Goal: Find specific page/section: Find specific page/section

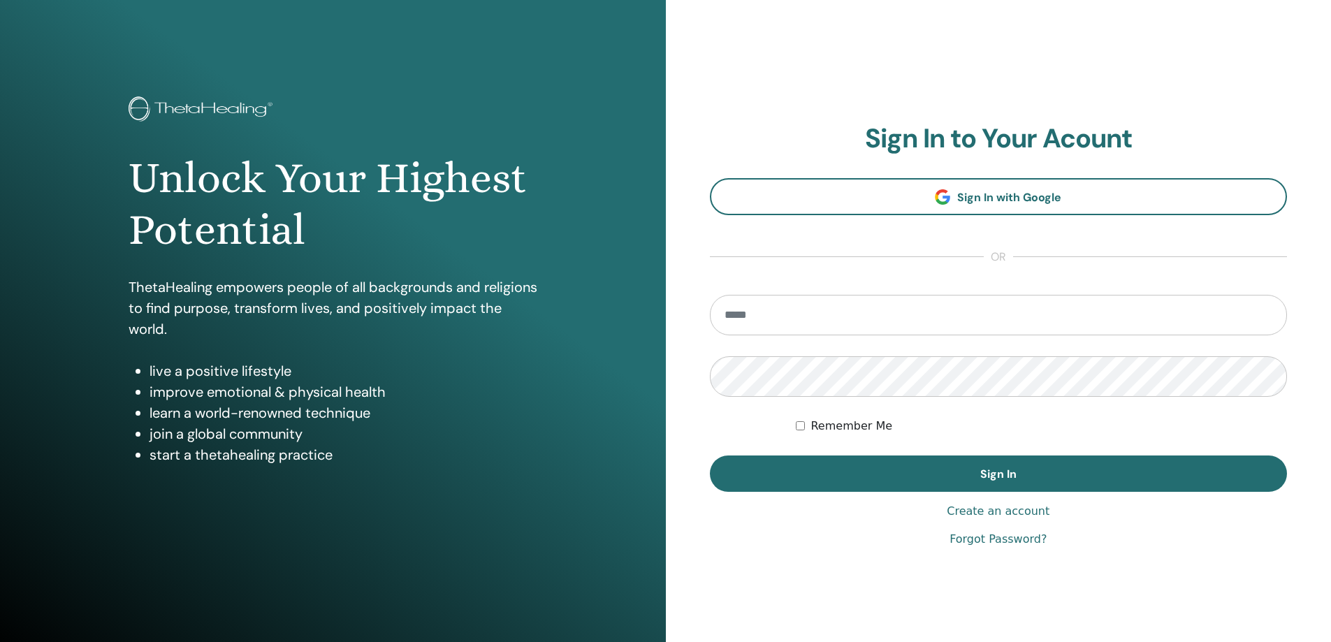
click at [832, 318] on input "email" at bounding box center [999, 315] width 578 height 41
type input "**********"
click at [710, 456] on button "Sign In" at bounding box center [999, 474] width 578 height 36
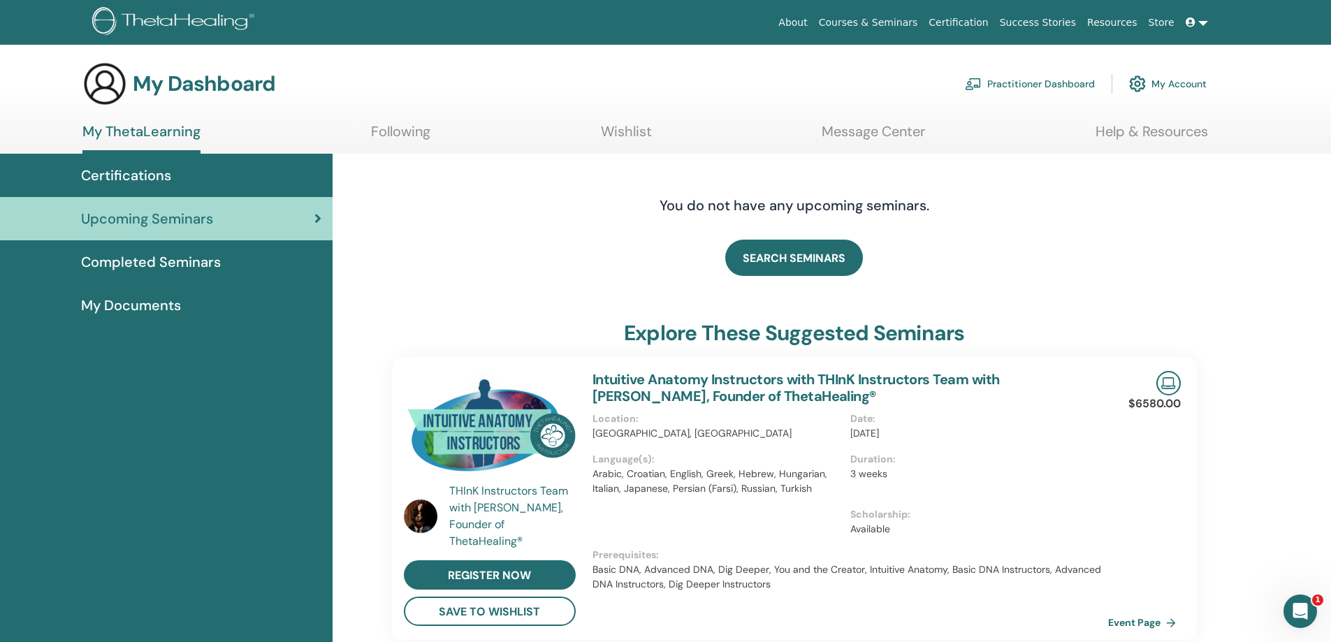
click at [176, 254] on span "Completed Seminars" at bounding box center [151, 262] width 140 height 21
